Goal: Task Accomplishment & Management: Use online tool/utility

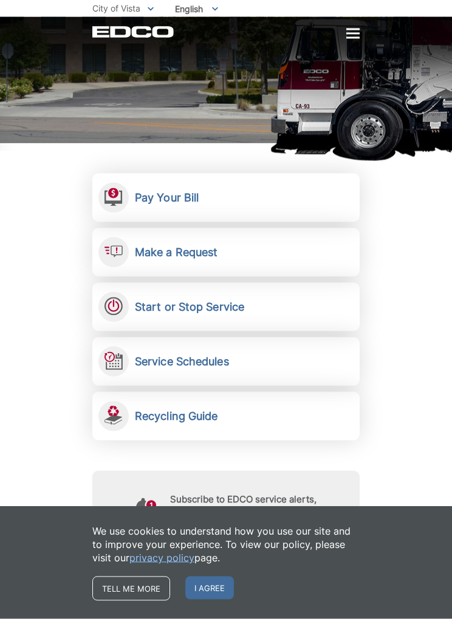
scroll to position [114, 0]
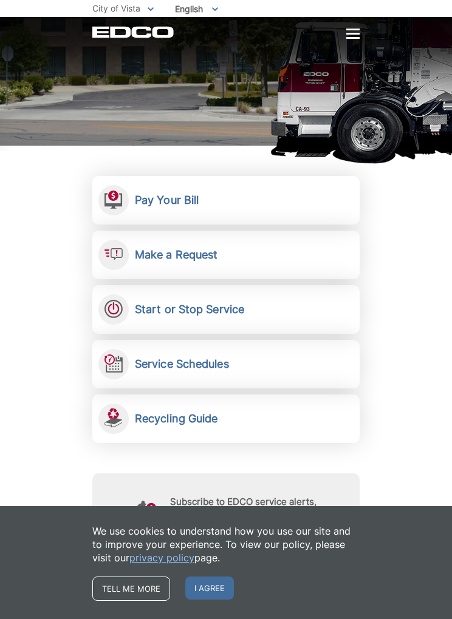
click at [241, 261] on link "Make a Request Send a service request to EDCO." at bounding box center [225, 255] width 267 height 49
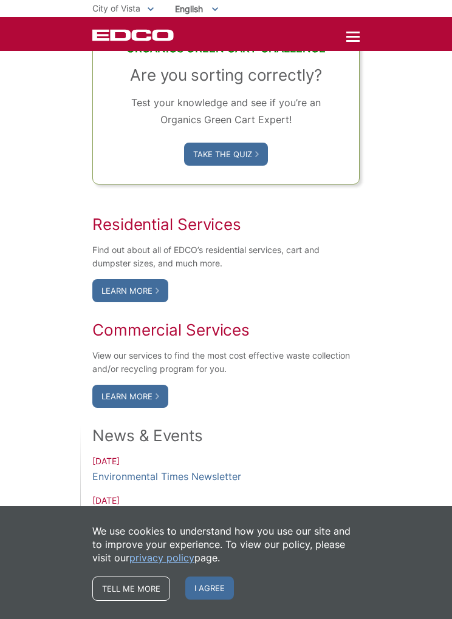
scroll to position [758, 0]
click at [134, 302] on link "Learn More" at bounding box center [130, 291] width 76 height 23
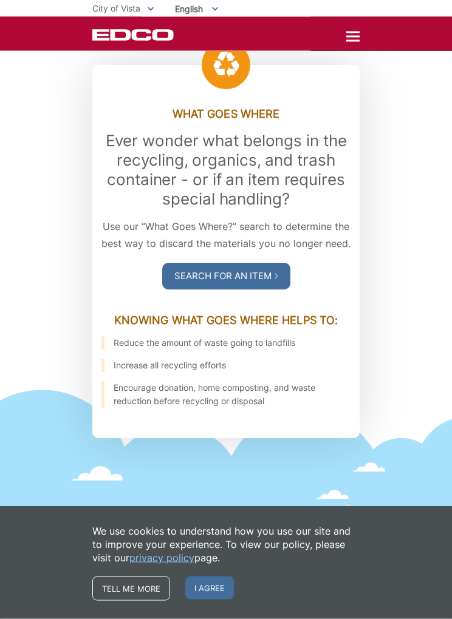
scroll to position [1400, 0]
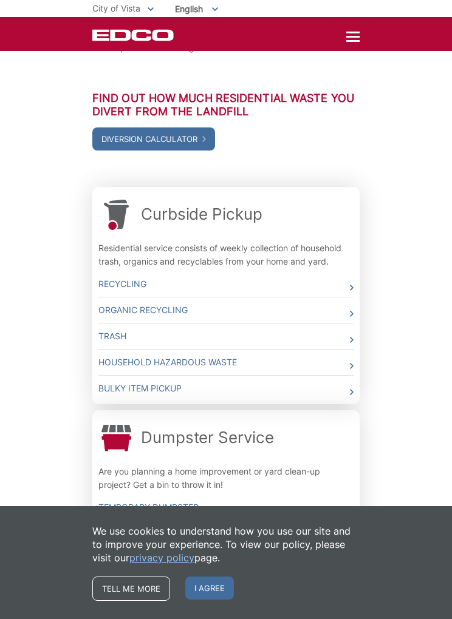
scroll to position [265, 0]
click at [173, 385] on link "Bulky Item Pickup" at bounding box center [225, 387] width 255 height 25
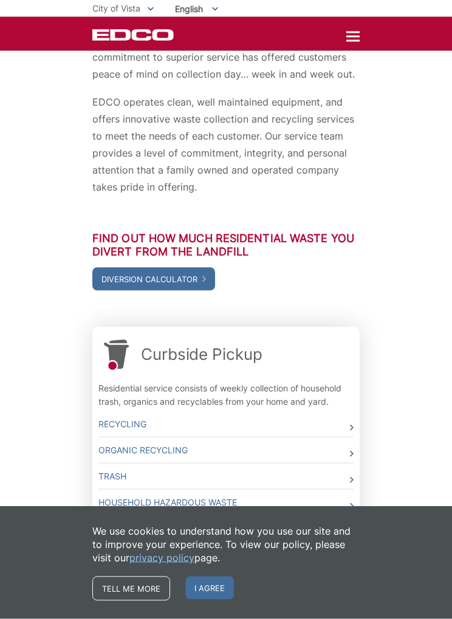
scroll to position [0, 0]
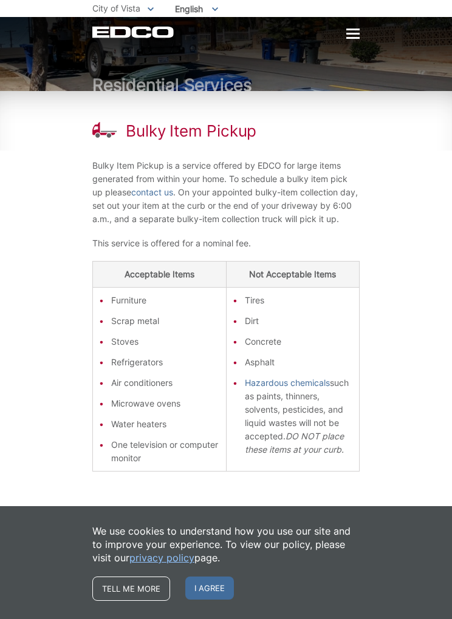
click at [353, 32] on div at bounding box center [352, 34] width 13 height 10
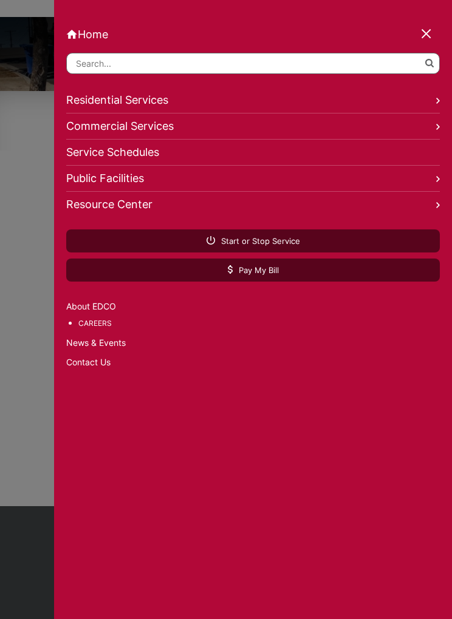
click at [427, 33] on div at bounding box center [426, 34] width 17 height 17
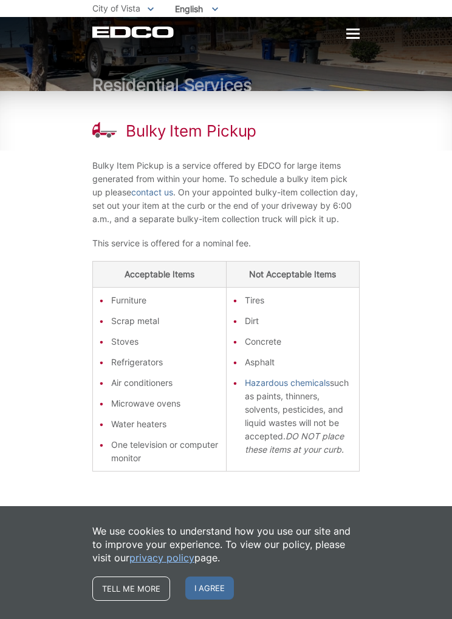
click at [217, 250] on p "This service is offered for a nominal fee." at bounding box center [225, 243] width 267 height 13
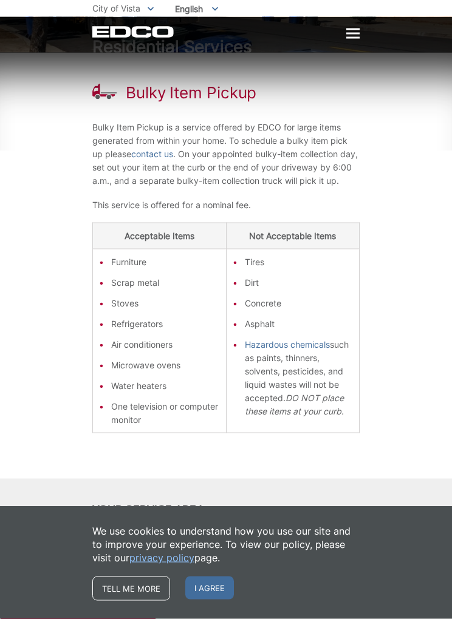
scroll to position [39, 0]
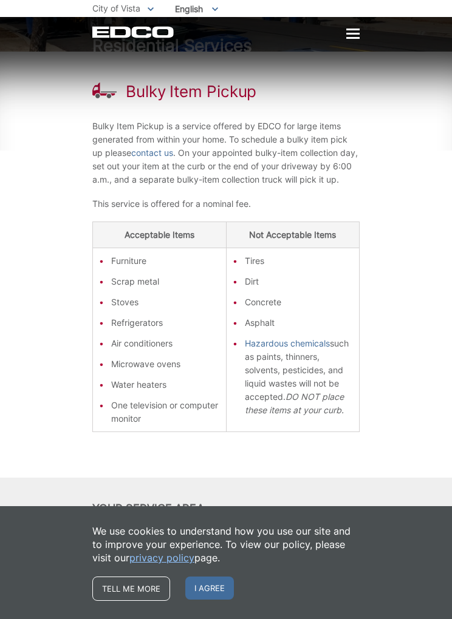
click at [135, 268] on li "Furniture" at bounding box center [165, 260] width 109 height 13
click at [187, 248] on th "Acceptable Items" at bounding box center [160, 235] width 134 height 26
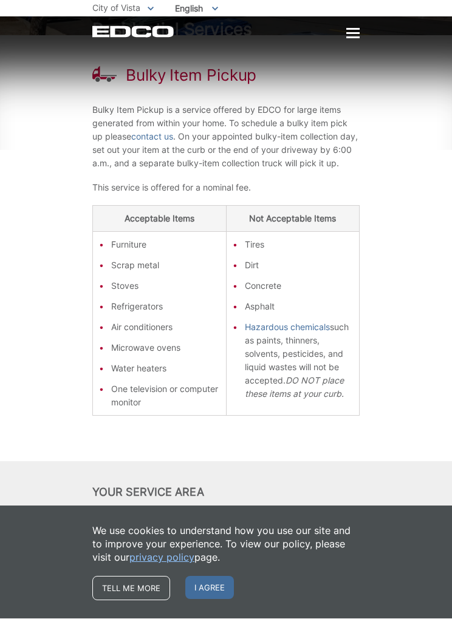
scroll to position [0, 0]
